Goal: Find specific page/section: Find specific page/section

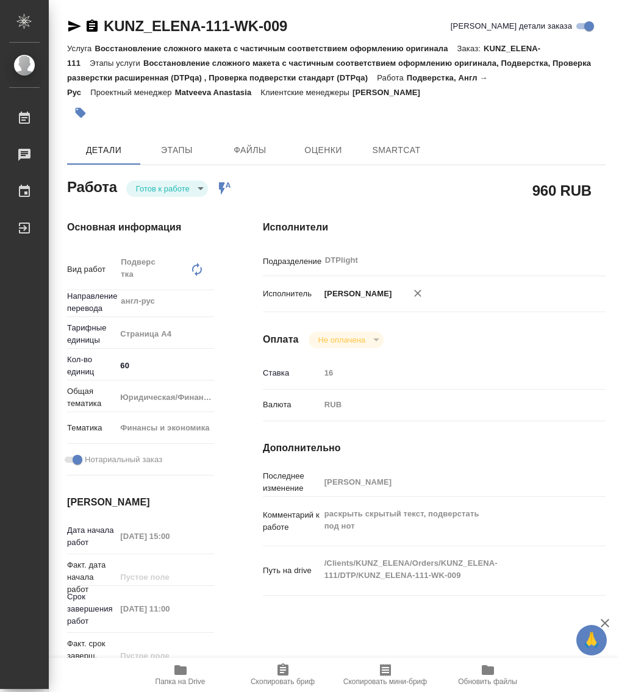
type textarea "x"
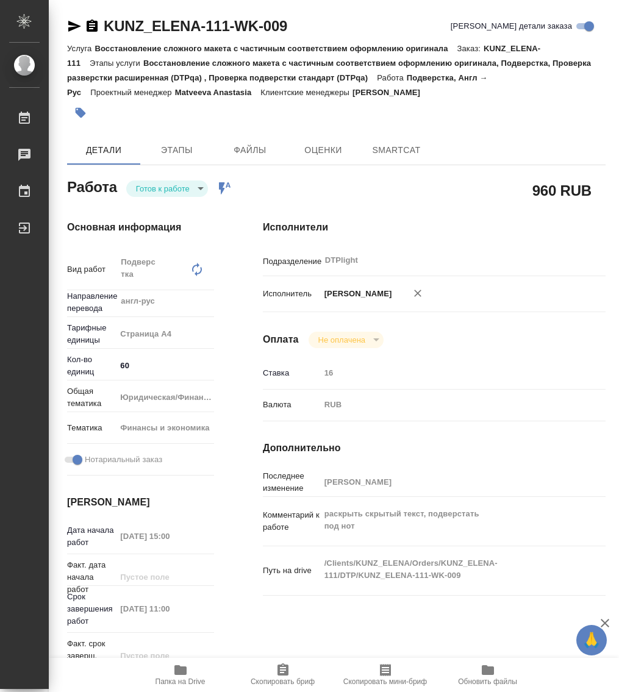
type textarea "x"
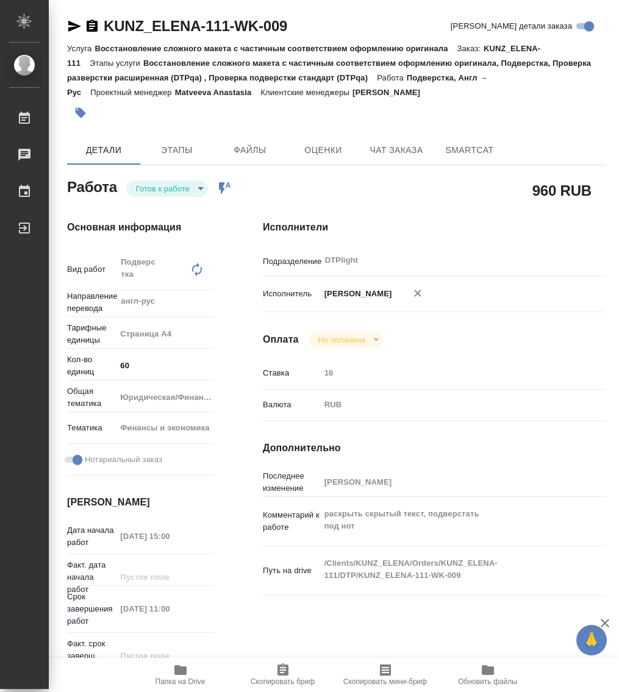
type textarea "x"
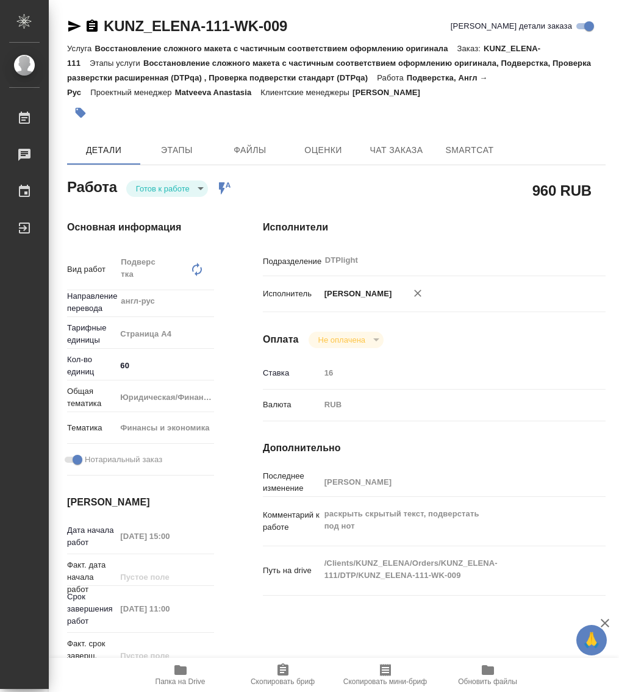
type textarea "x"
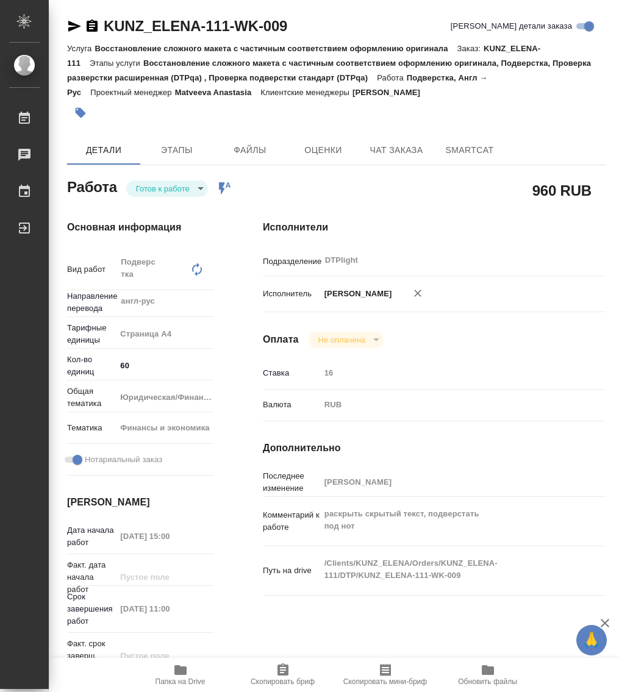
type textarea "x"
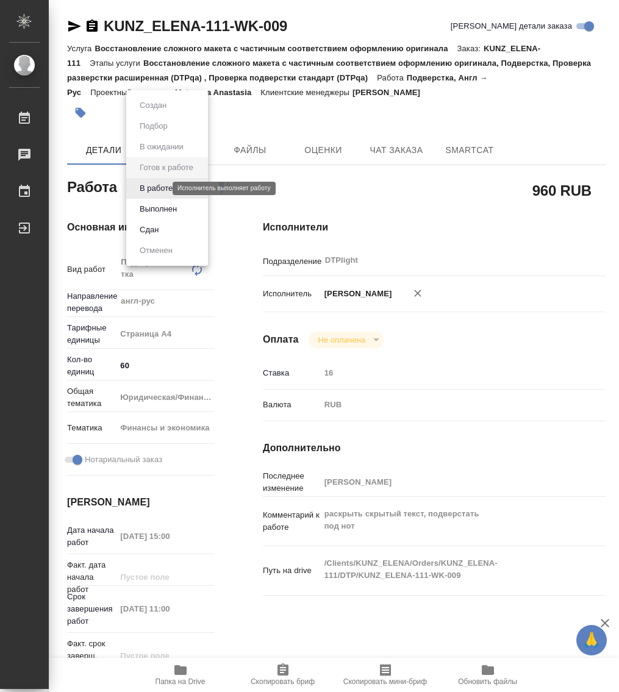
click at [158, 190] on body "🙏 .cls-1 fill:#fff; AWATERA Работы 0 Чаты График Выйти KUNZ_ELENA-111-WK-009 Кр…" at bounding box center [309, 346] width 619 height 692
click at [163, 191] on button "В работе" at bounding box center [156, 188] width 40 height 13
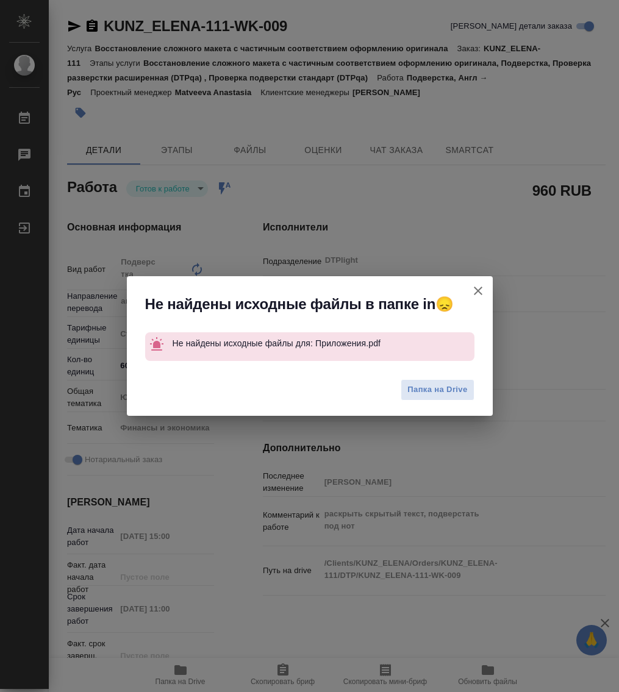
type textarea "x"
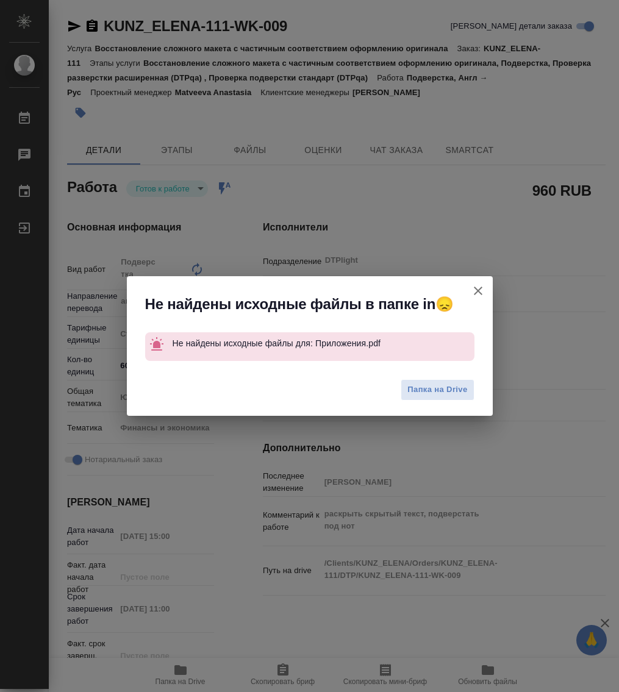
type textarea "x"
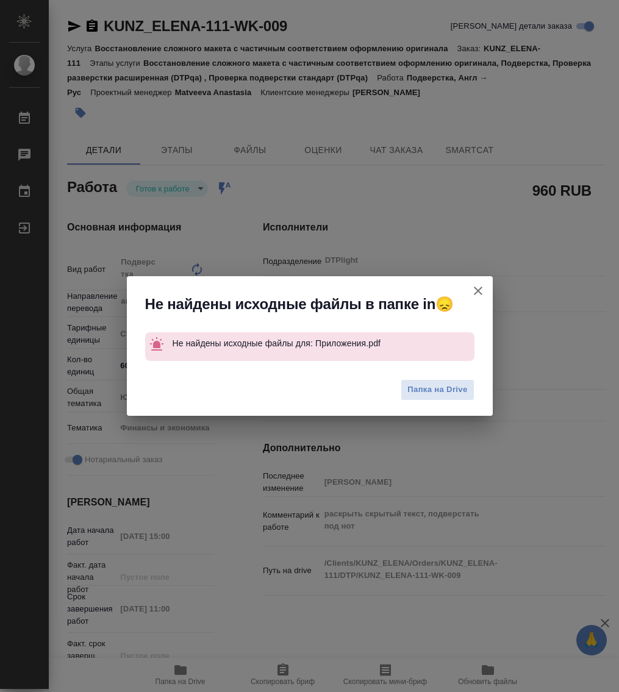
type textarea "x"
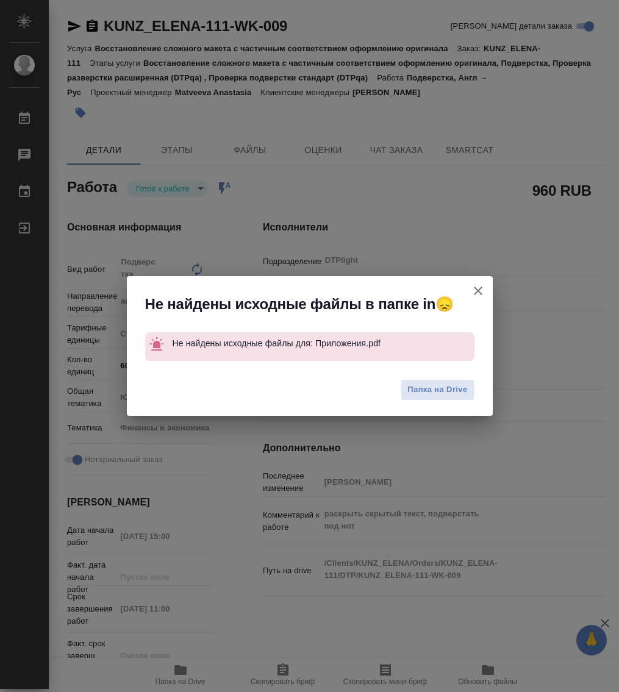
type textarea "x"
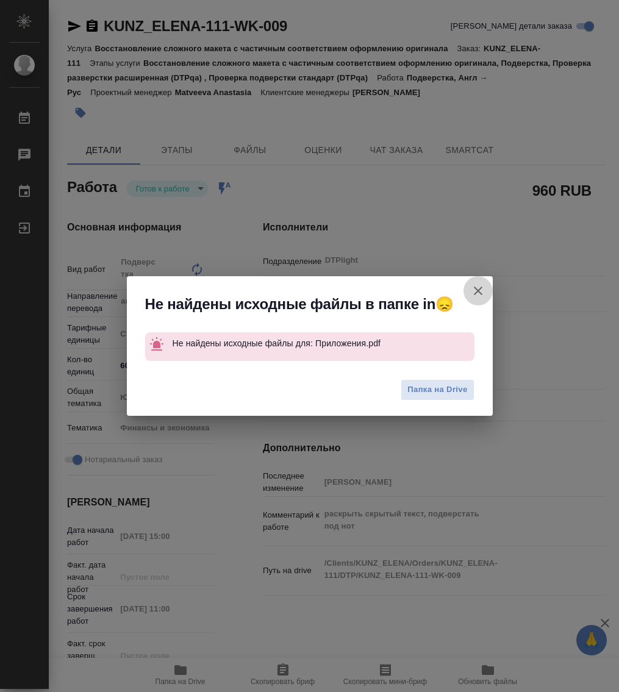
click at [484, 294] on icon "button" at bounding box center [478, 290] width 15 height 15
type textarea "x"
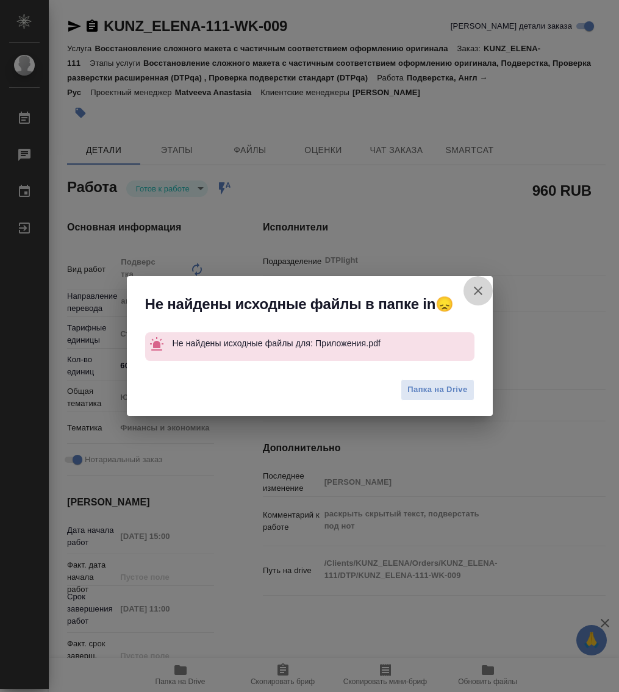
type textarea "x"
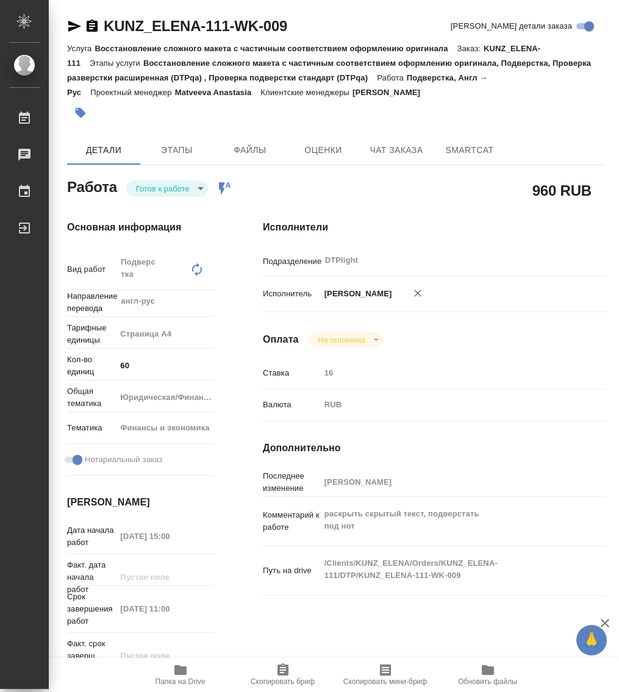
click at [71, 24] on icon "button" at bounding box center [74, 26] width 13 height 11
type textarea "x"
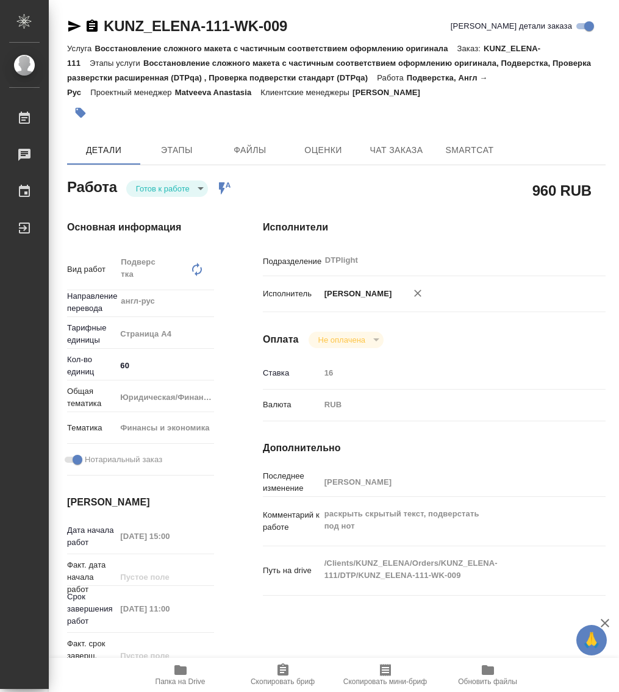
type textarea "x"
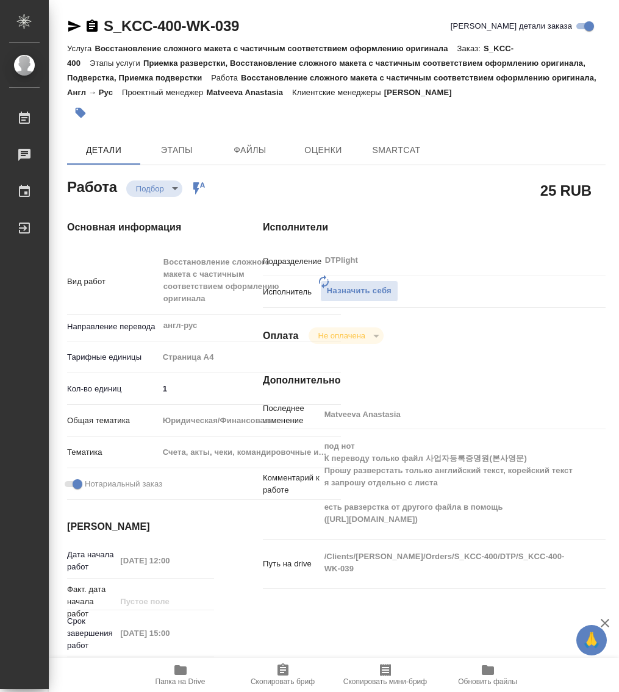
type textarea "x"
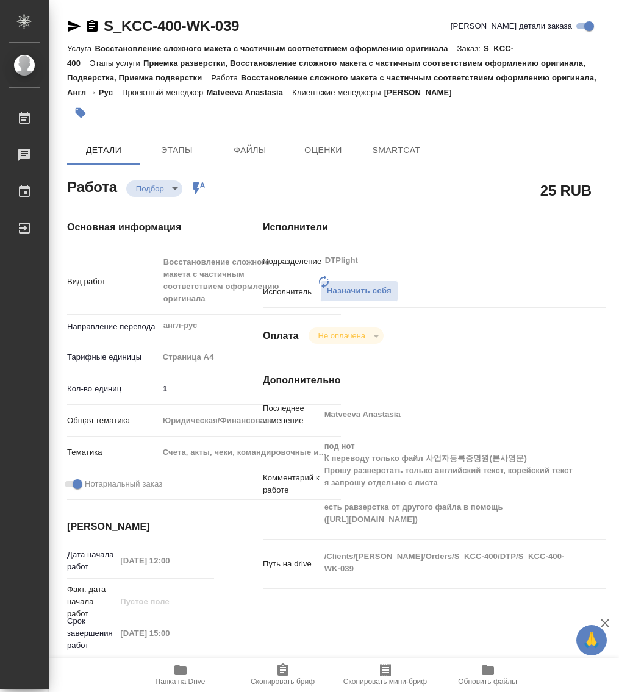
type textarea "x"
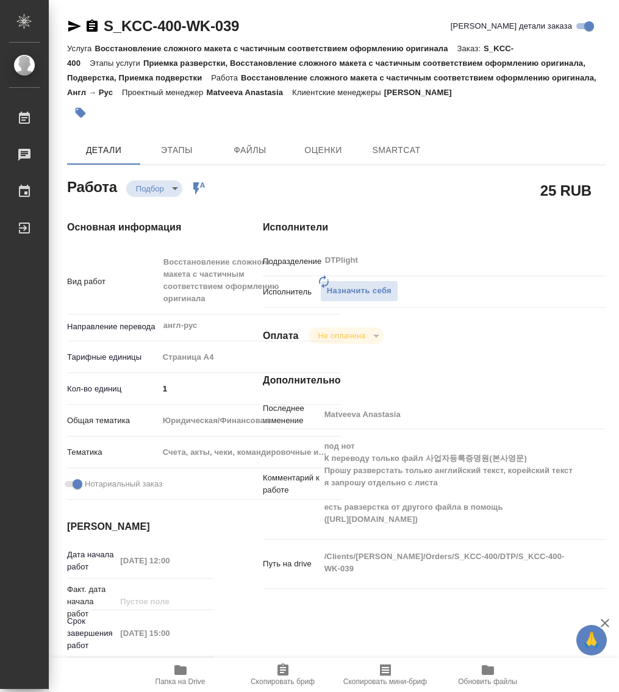
type textarea "x"
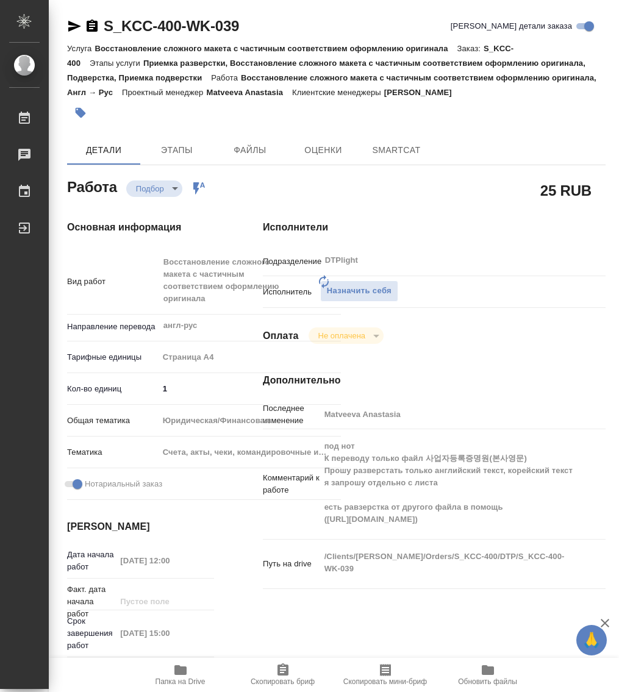
type textarea "x"
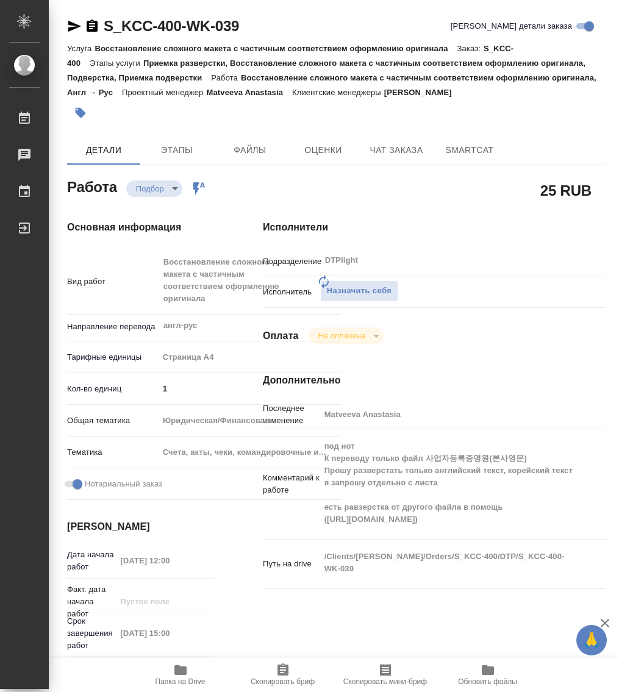
type textarea "x"
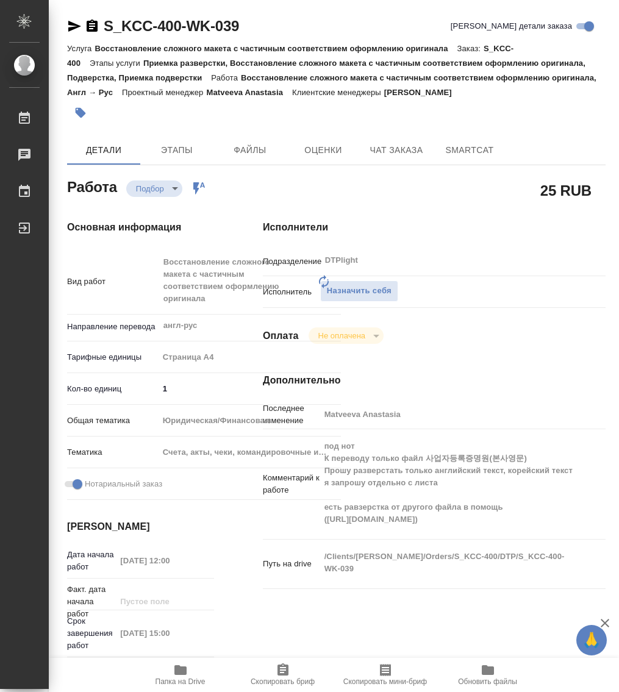
type textarea "x"
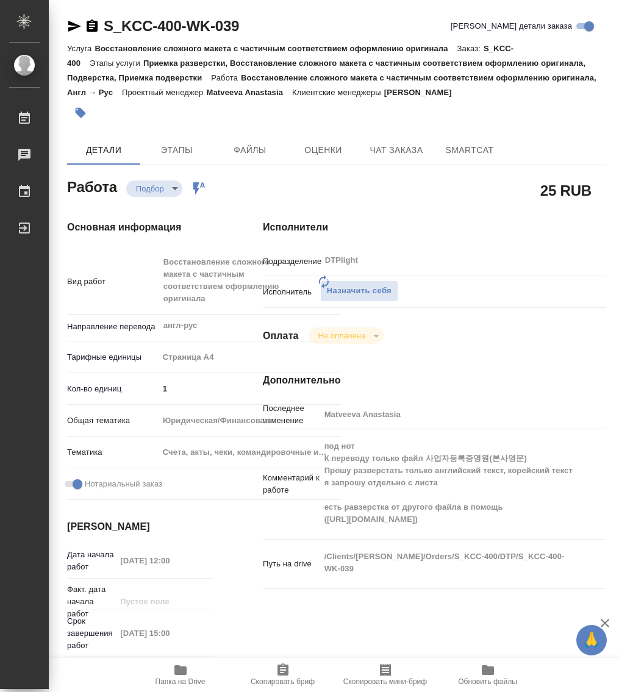
type textarea "x"
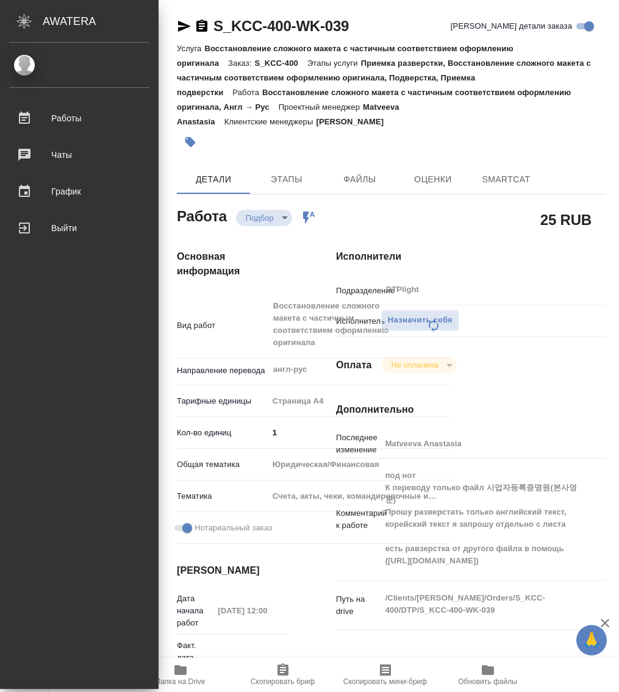
type textarea "x"
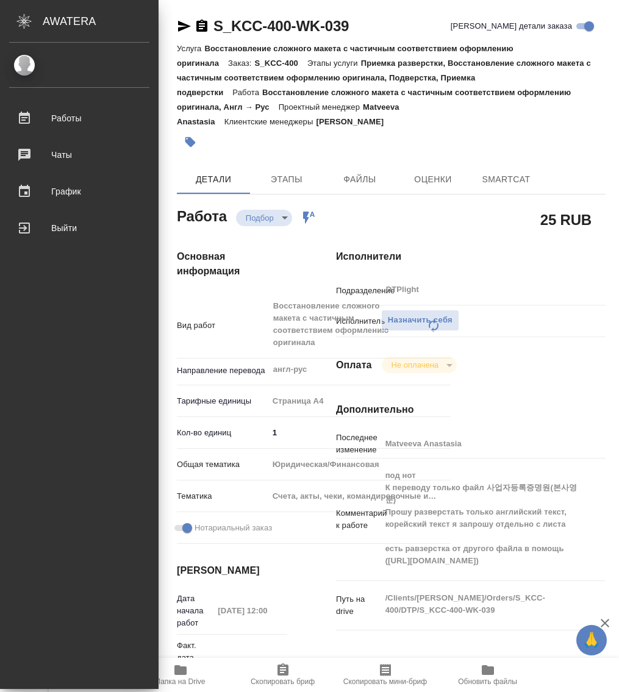
type textarea "x"
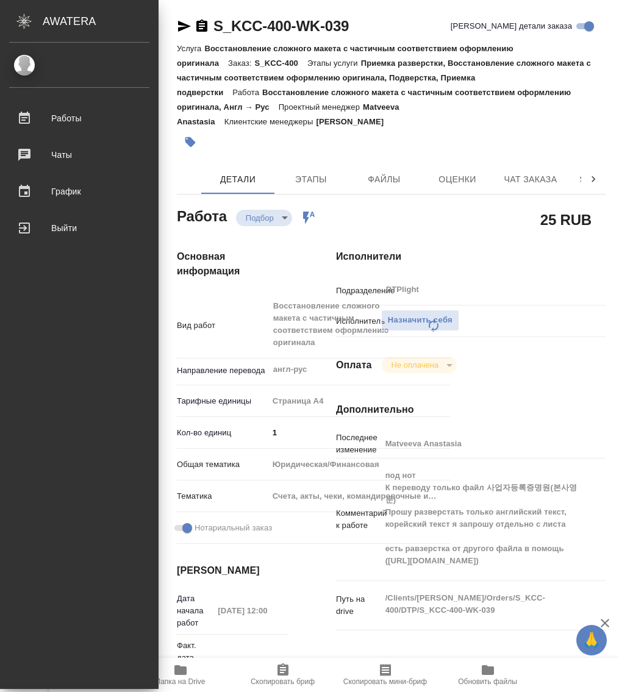
type textarea "x"
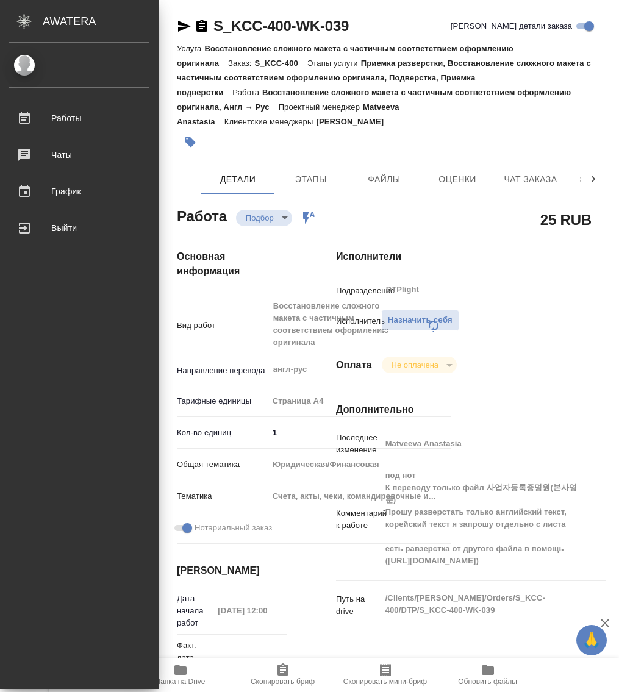
type textarea "x"
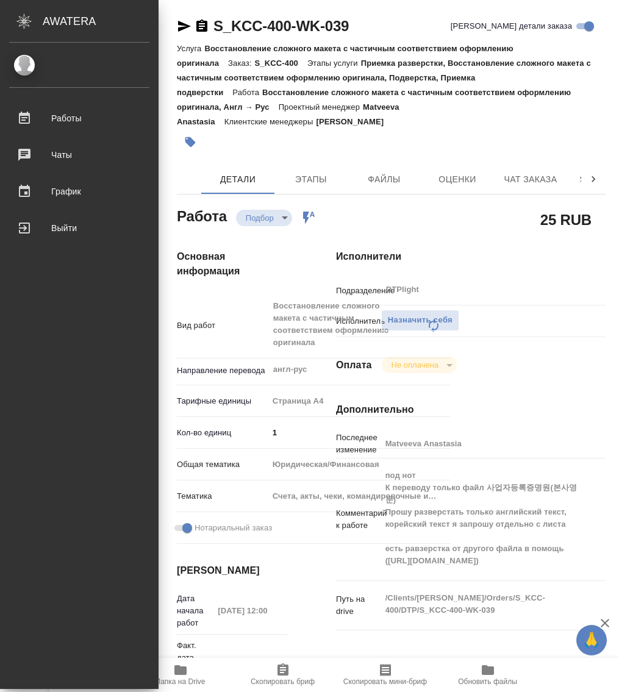
type textarea "x"
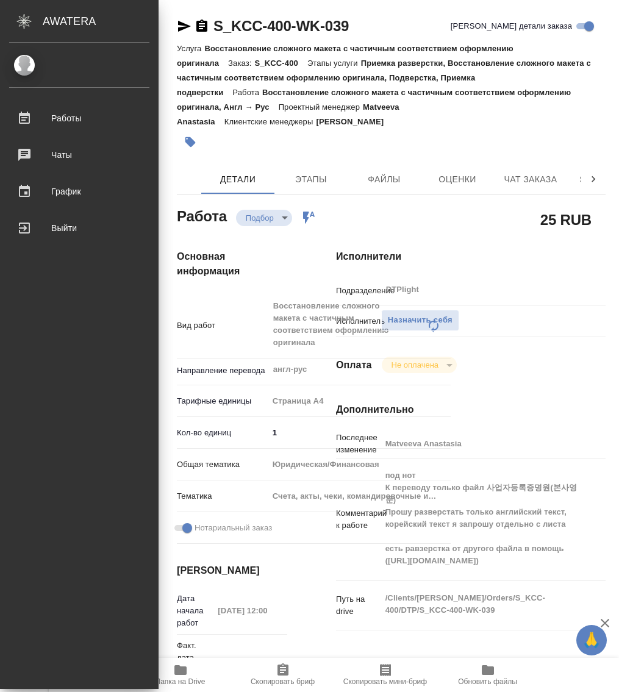
type textarea "x"
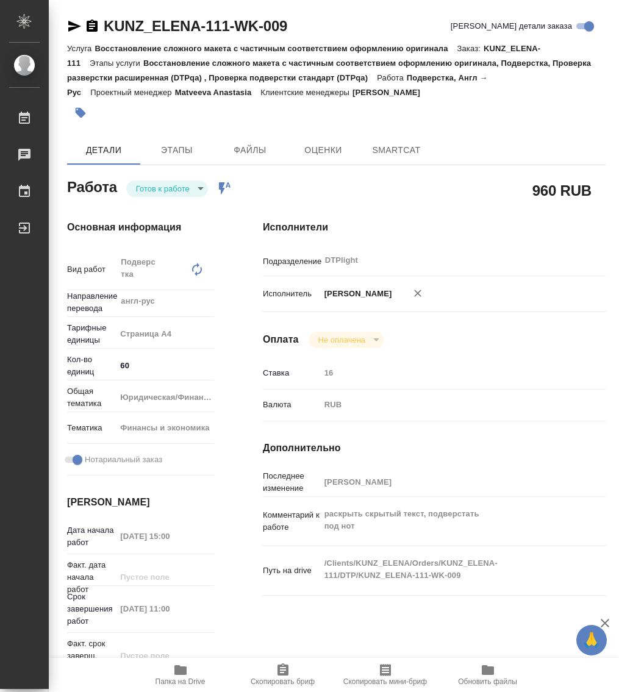
type textarea "x"
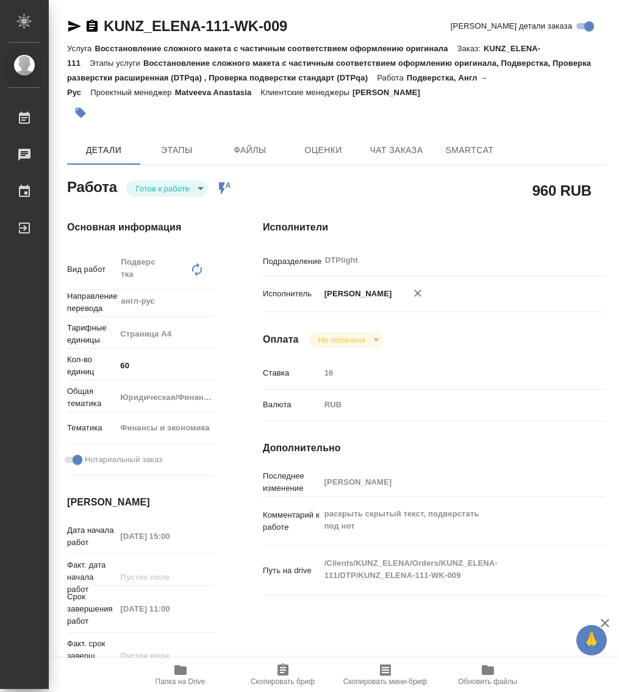
type textarea "x"
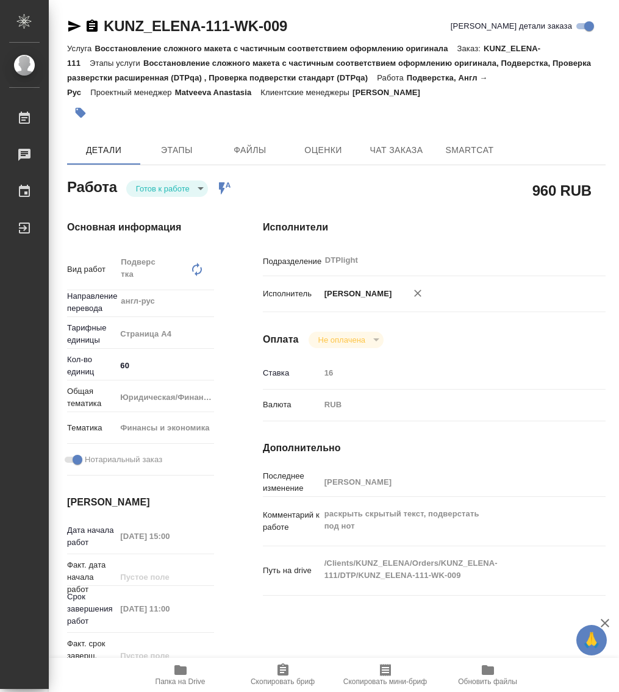
type textarea "x"
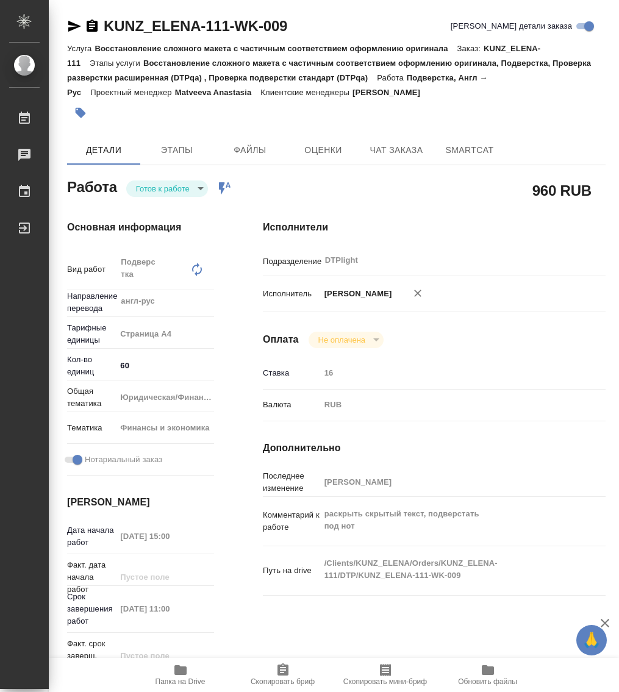
type textarea "x"
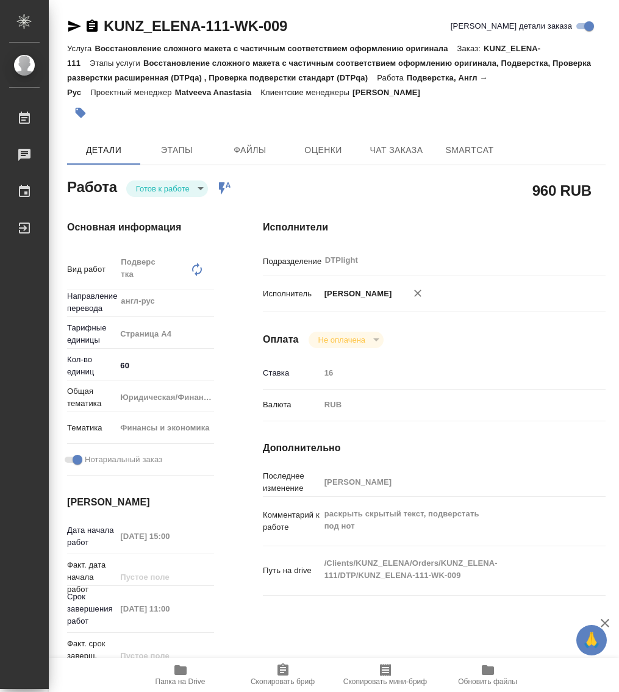
type textarea "x"
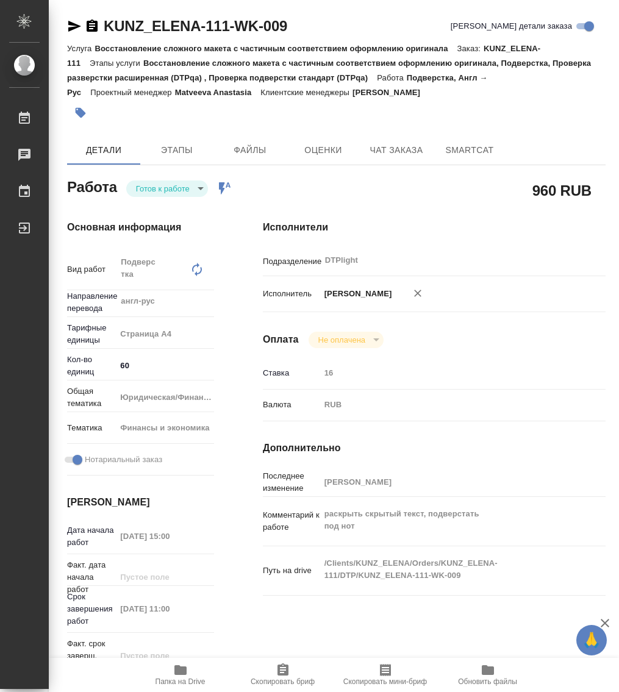
type textarea "x"
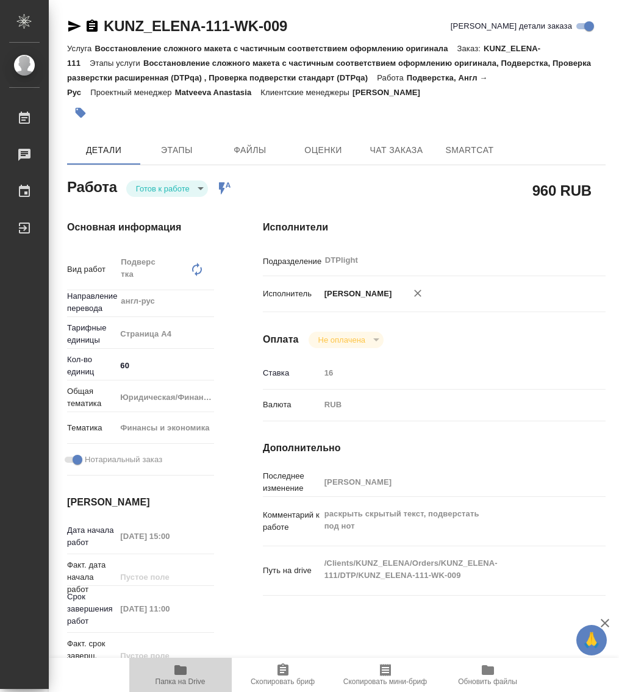
click at [180, 672] on icon "button" at bounding box center [180, 670] width 12 height 10
type textarea "x"
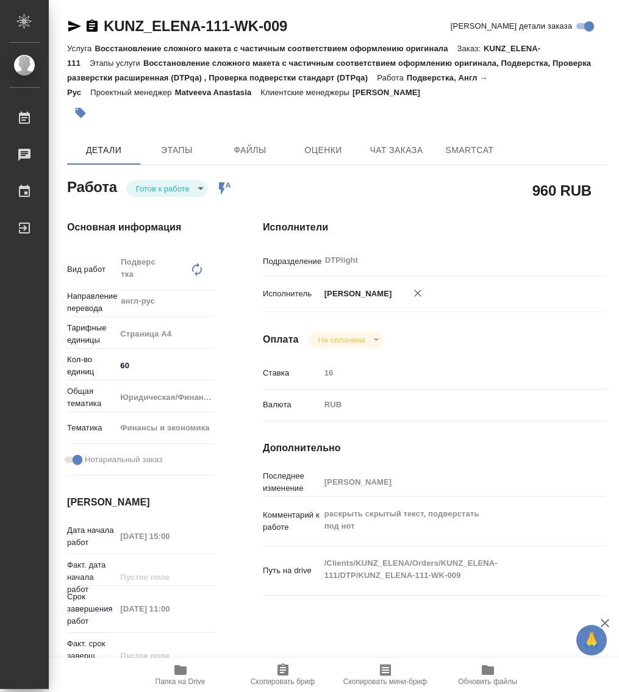
type textarea "x"
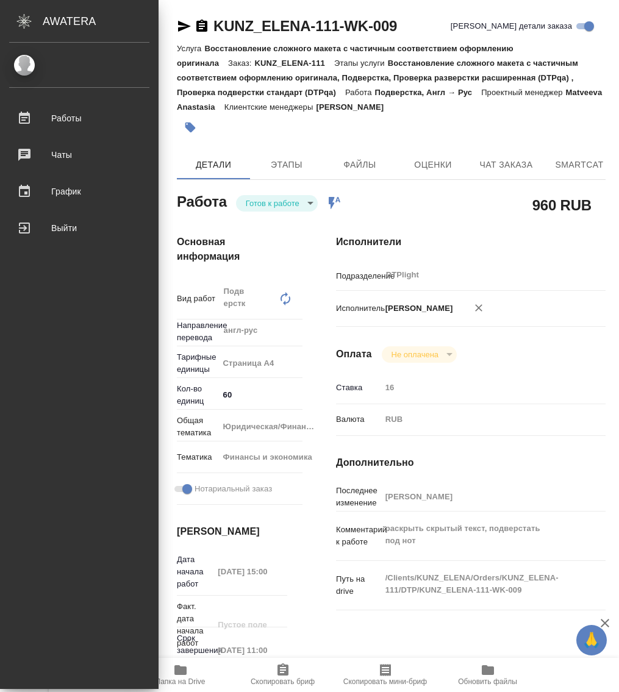
type textarea "x"
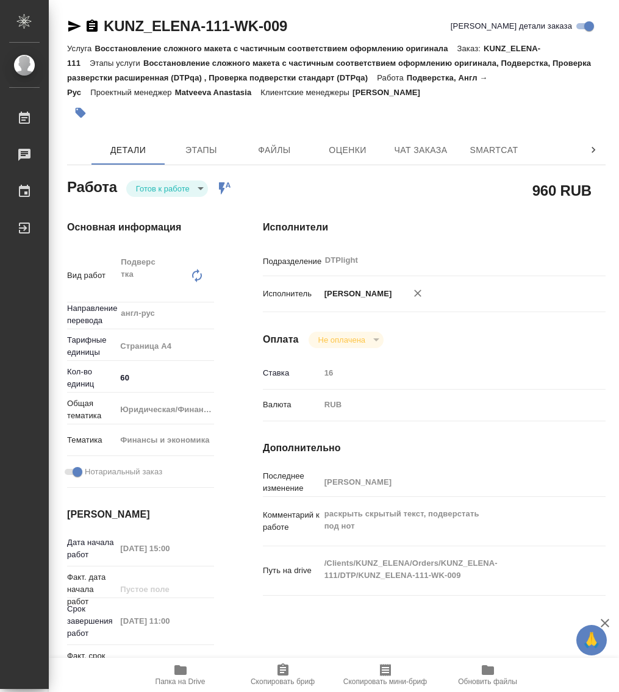
click at [70, 24] on icon "button" at bounding box center [74, 26] width 13 height 11
type textarea "x"
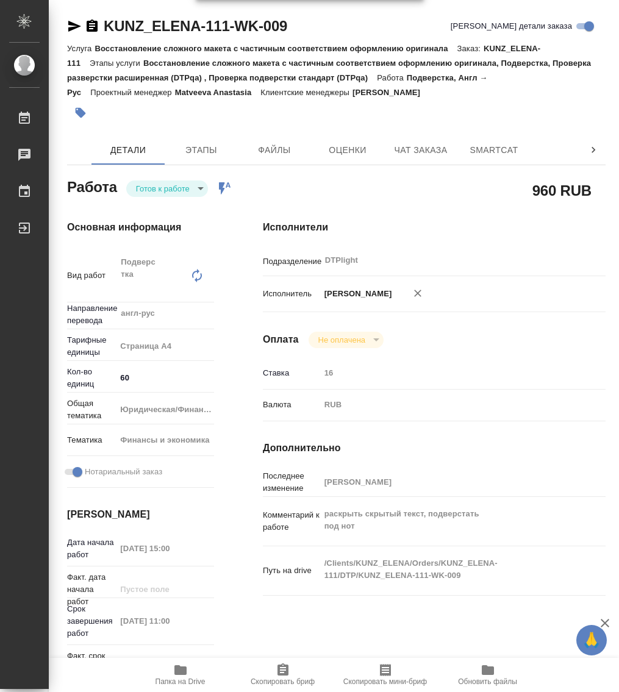
type textarea "x"
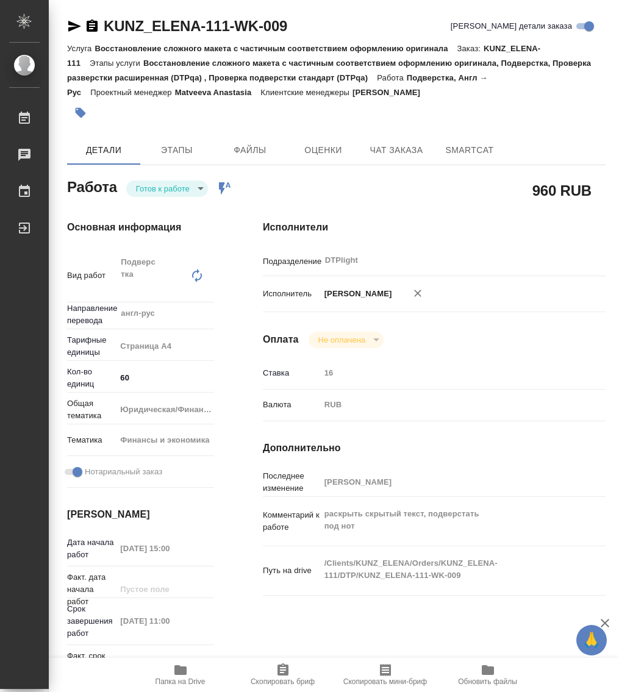
type textarea "x"
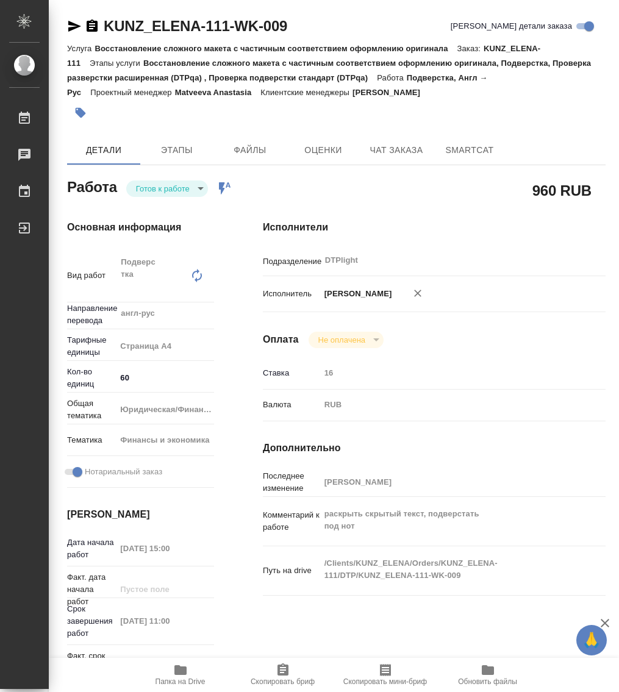
type textarea "x"
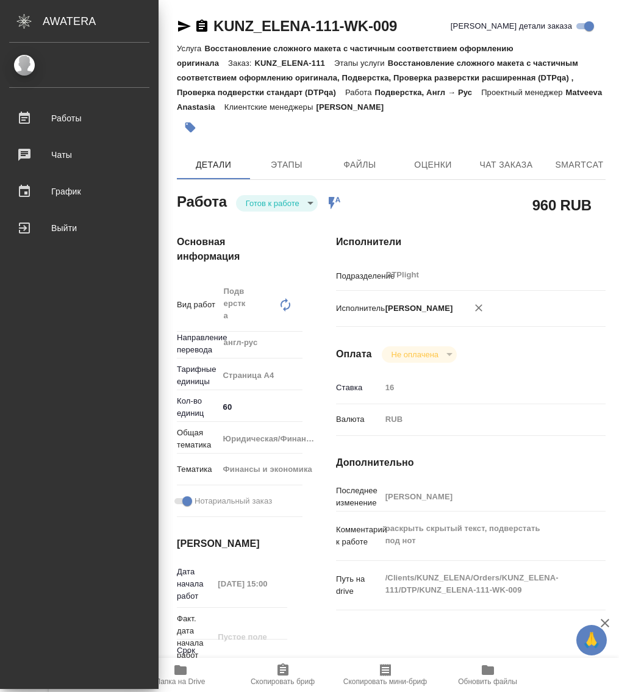
type textarea "x"
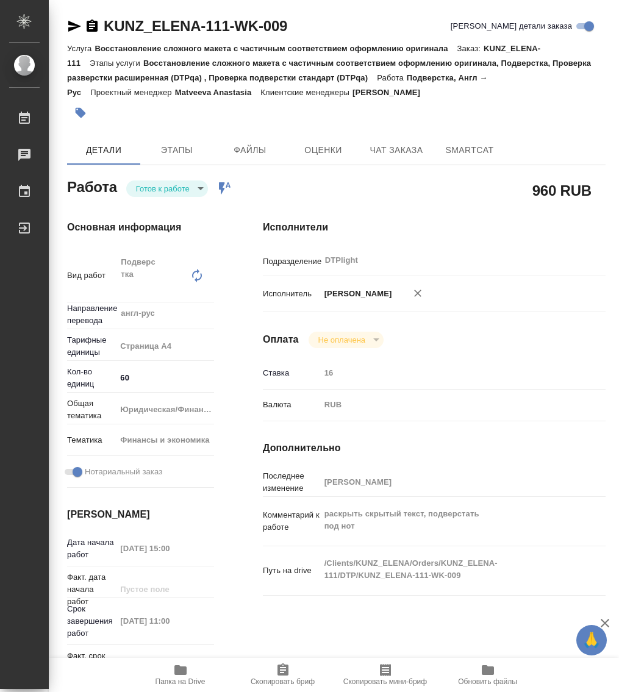
type textarea "x"
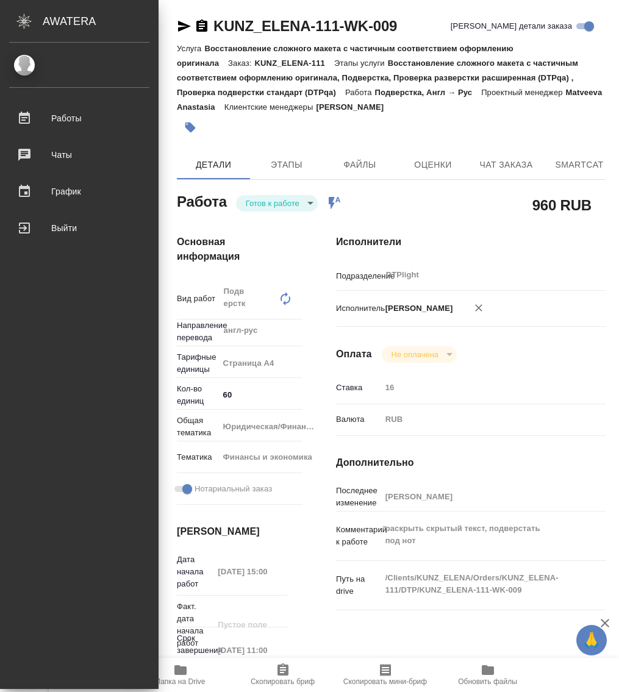
type textarea "x"
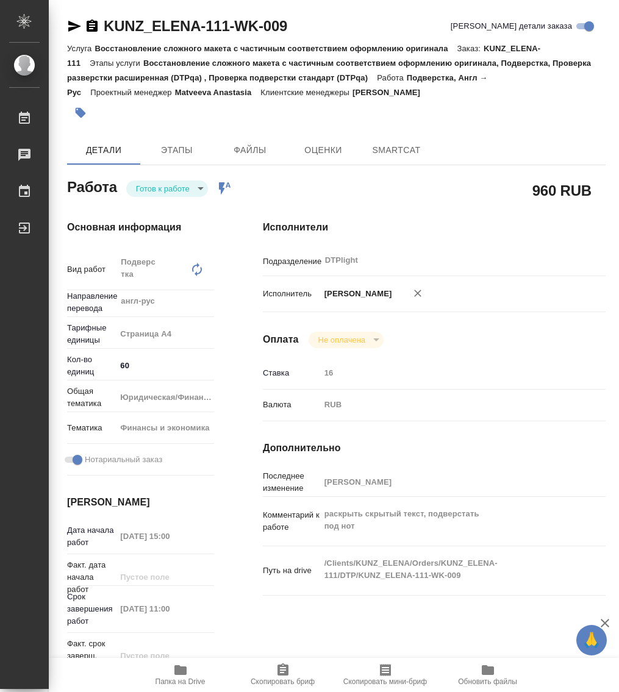
type textarea "x"
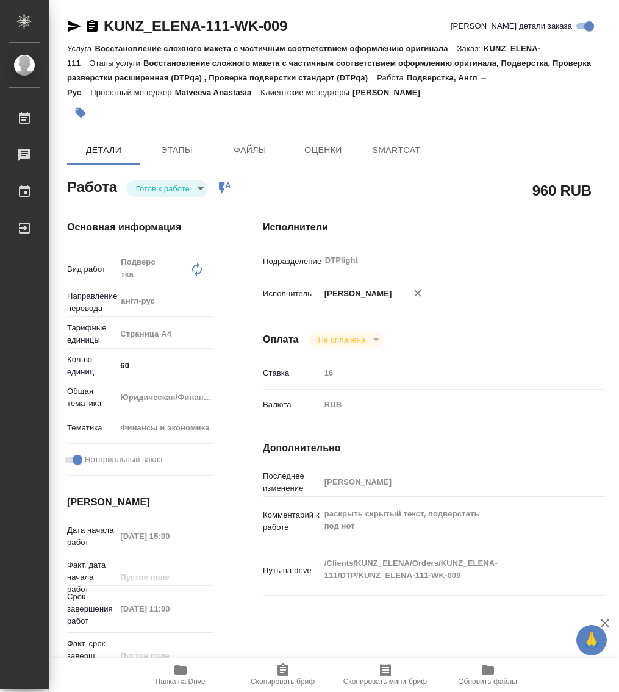
type textarea "x"
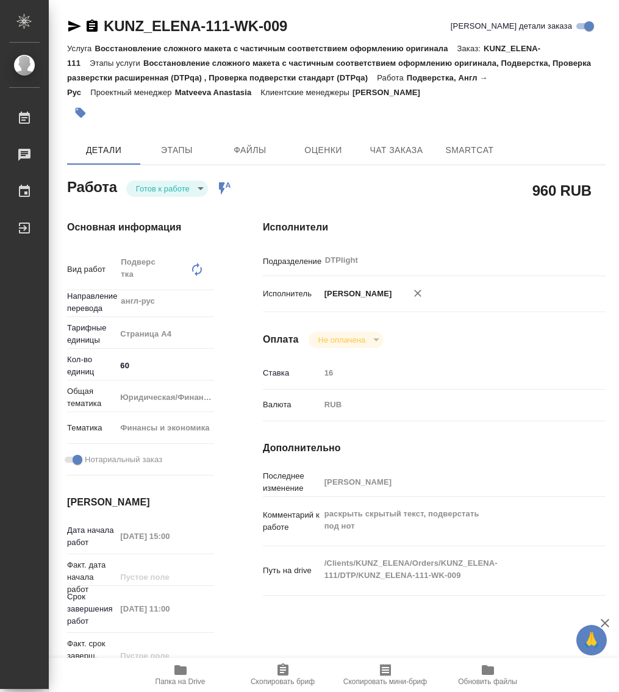
type textarea "x"
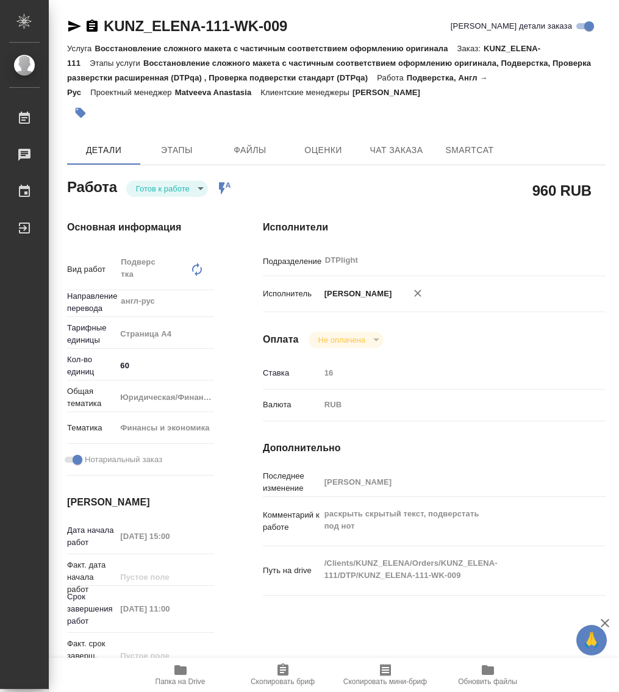
type textarea "x"
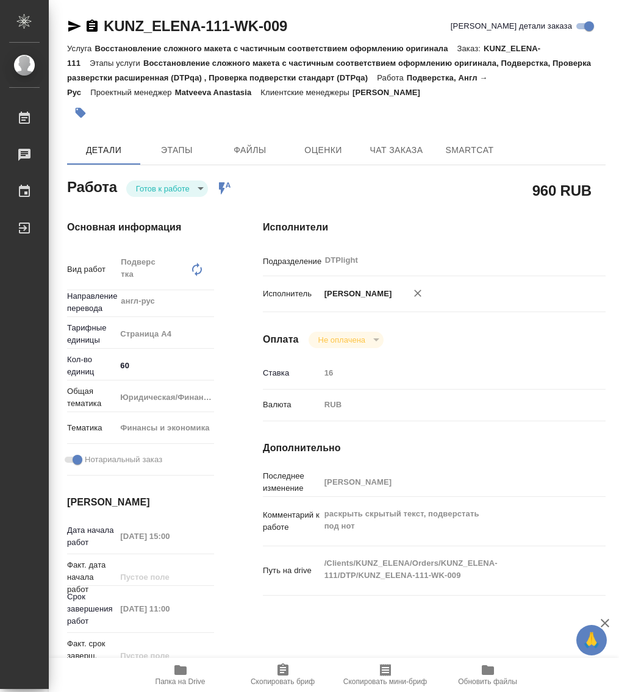
type textarea "x"
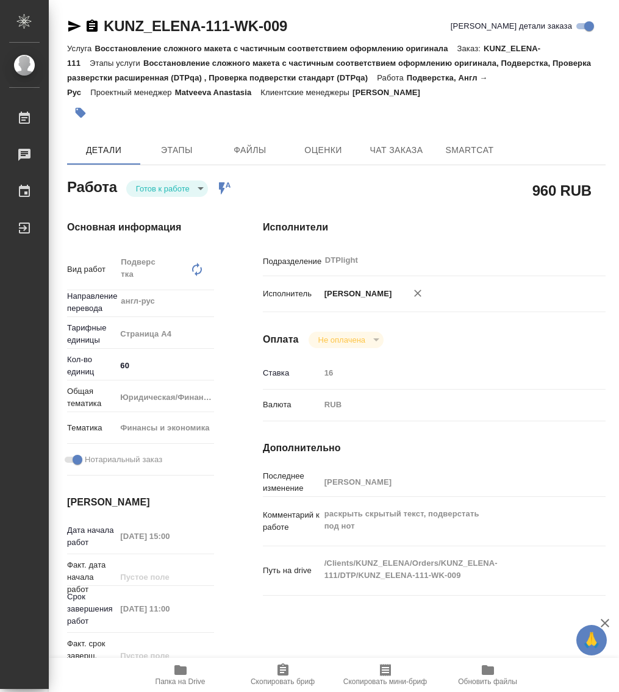
click at [180, 672] on icon "button" at bounding box center [180, 670] width 12 height 10
type textarea "x"
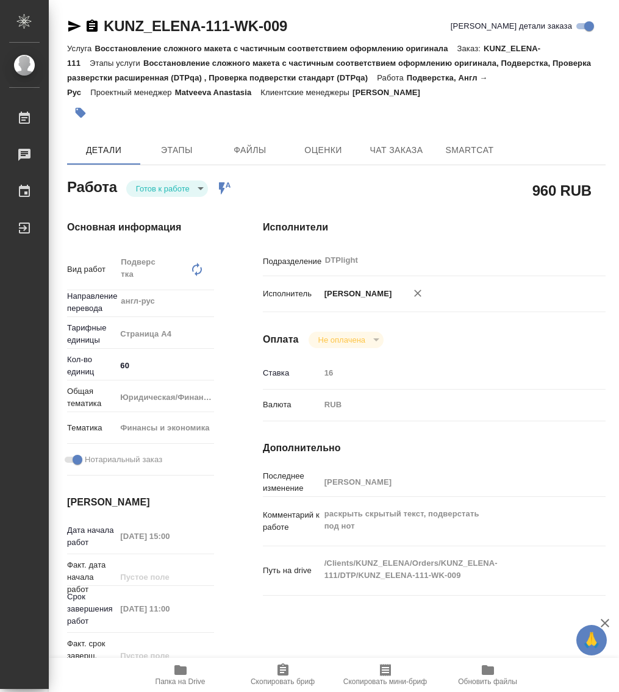
type textarea "x"
click at [68, 26] on icon "button" at bounding box center [74, 26] width 15 height 15
click at [179, 673] on icon "button" at bounding box center [180, 670] width 12 height 10
type textarea "x"
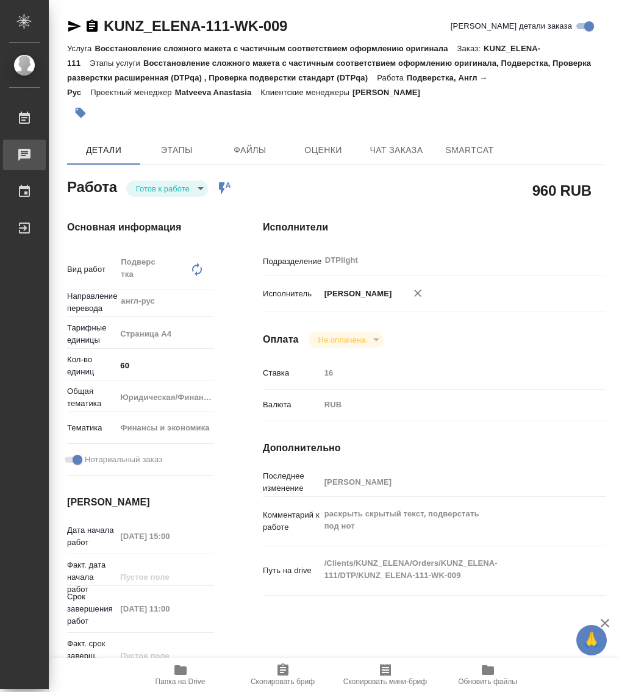
type textarea "x"
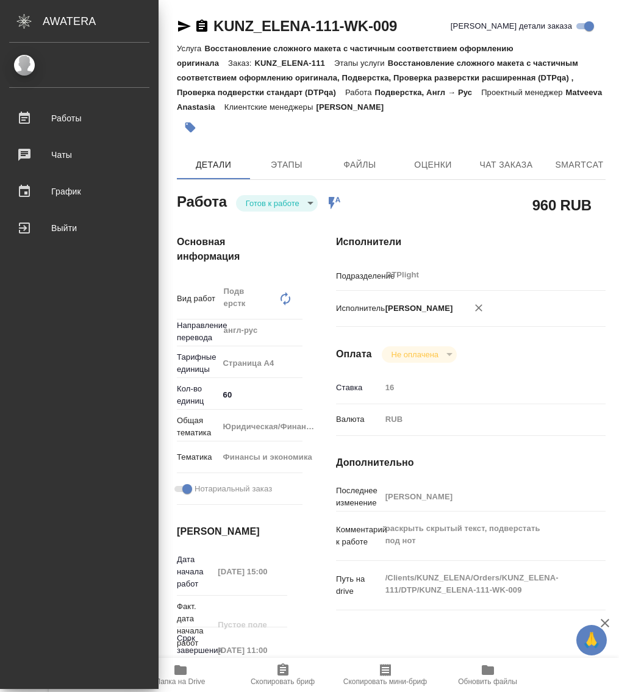
type textarea "x"
